Goal: Communication & Community: Ask a question

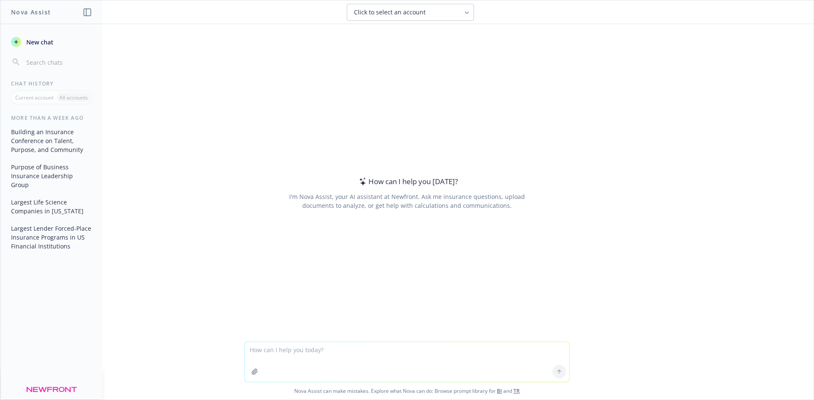
click at [307, 355] on textarea at bounding box center [407, 362] width 325 height 40
type textarea "compare newfront to Palomar holdings"
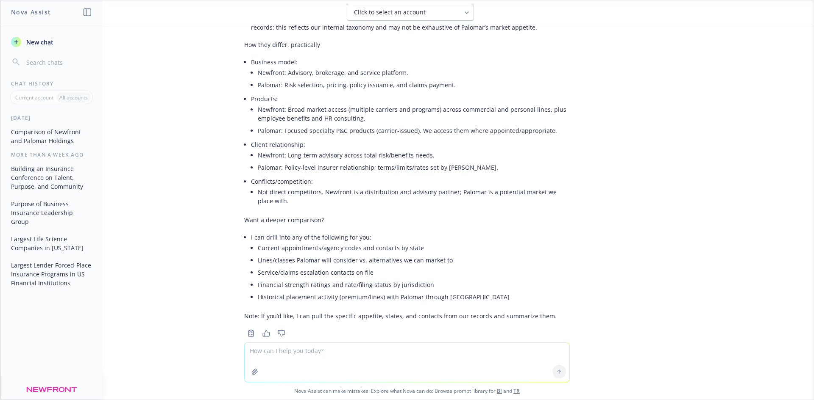
scroll to position [281, 0]
